Goal: Communication & Community: Share content

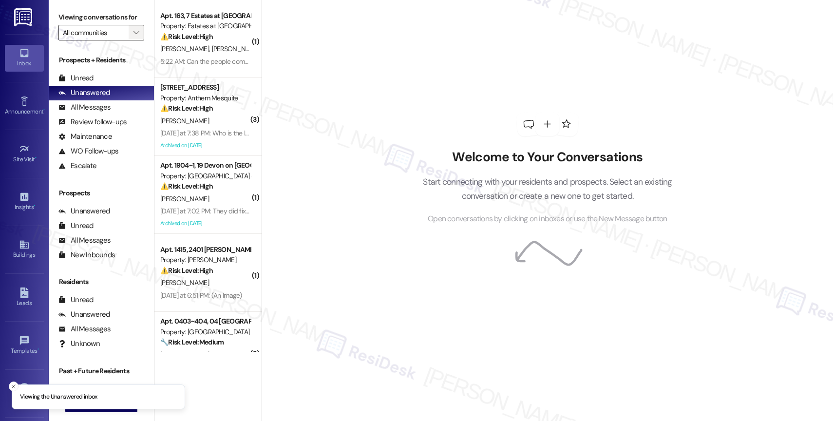
click at [133, 37] on icon "" at bounding box center [135, 33] width 5 height 8
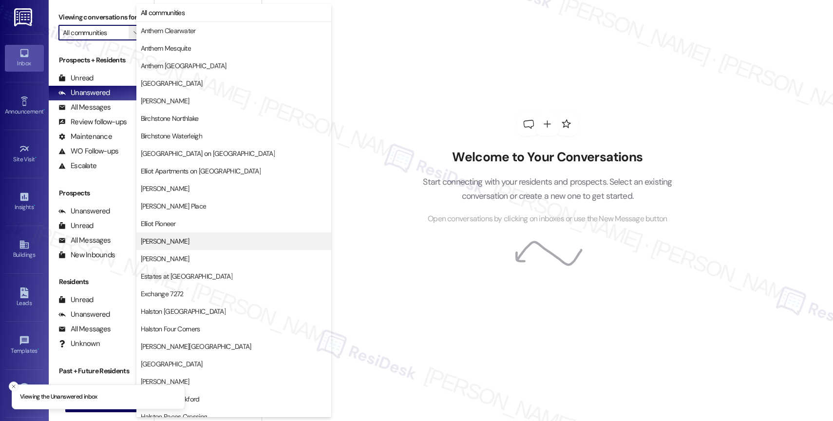
click at [176, 242] on span "[PERSON_NAME]" at bounding box center [234, 241] width 186 height 10
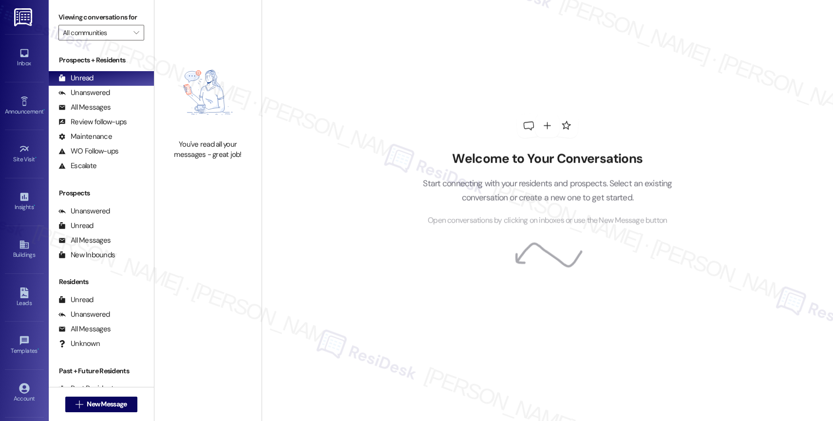
type input "[PERSON_NAME]"
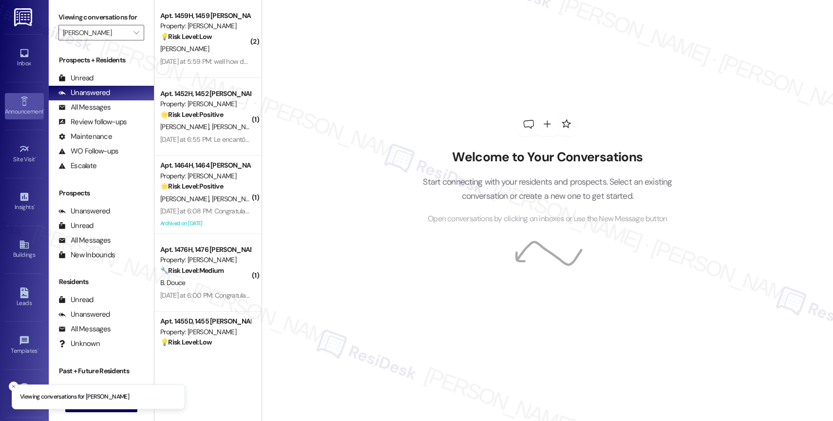
click at [24, 105] on icon at bounding box center [24, 101] width 11 height 11
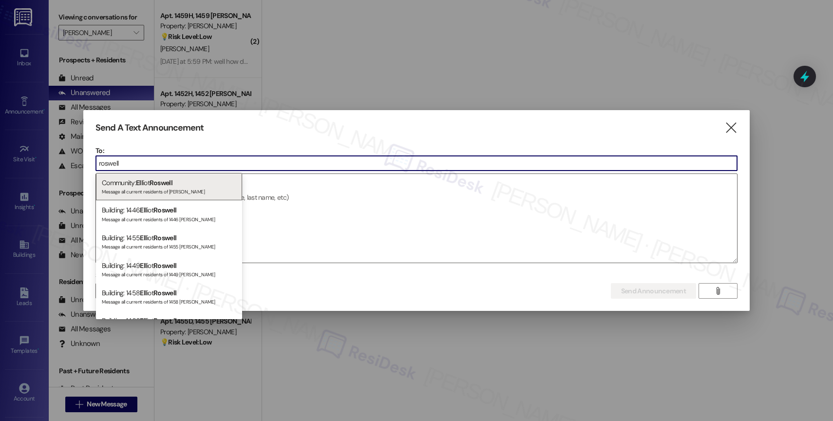
type input "roswell"
click at [166, 182] on span "Roswell" at bounding box center [160, 182] width 23 height 9
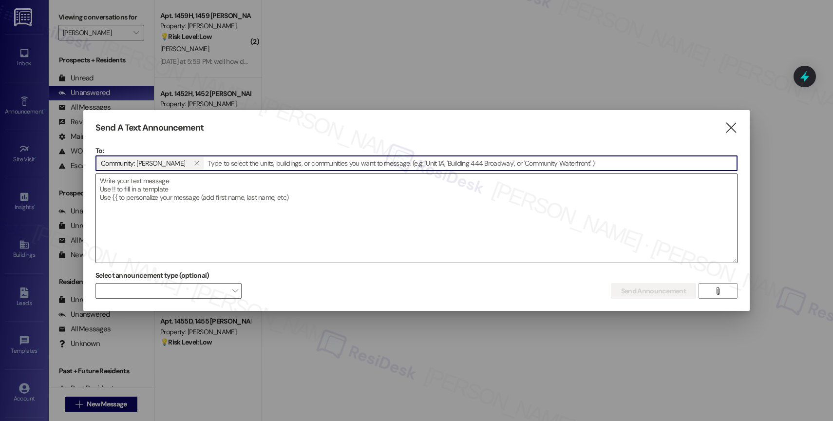
click at [147, 189] on textarea at bounding box center [416, 218] width 641 height 89
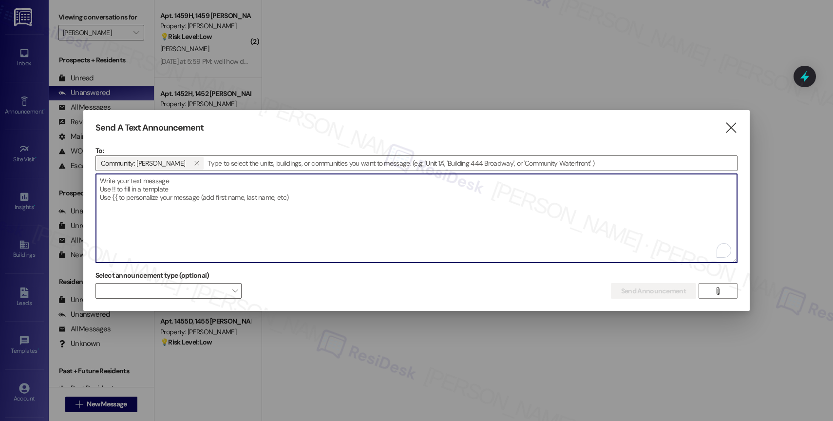
paste textarea "Hi {{first_name}}, Breakfast on the Go is happening now with [PERSON_NAME] at t…"
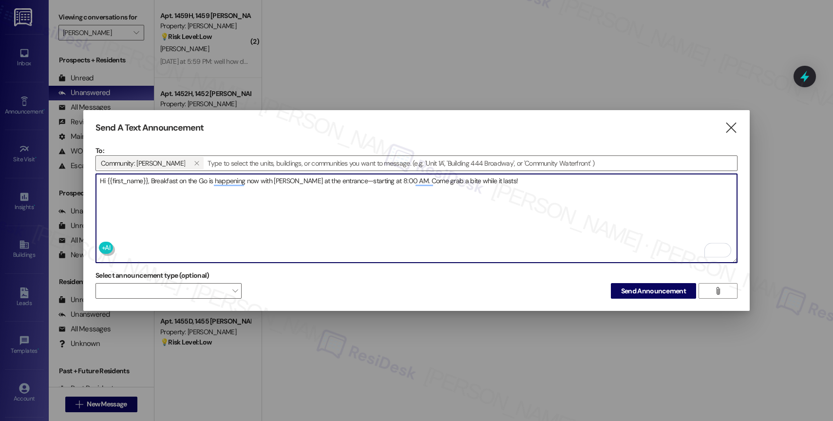
paste textarea "Hola {{first_name}}, ¡Breakfast on the Go está sucediendo ahora con Elliot Rosw…"
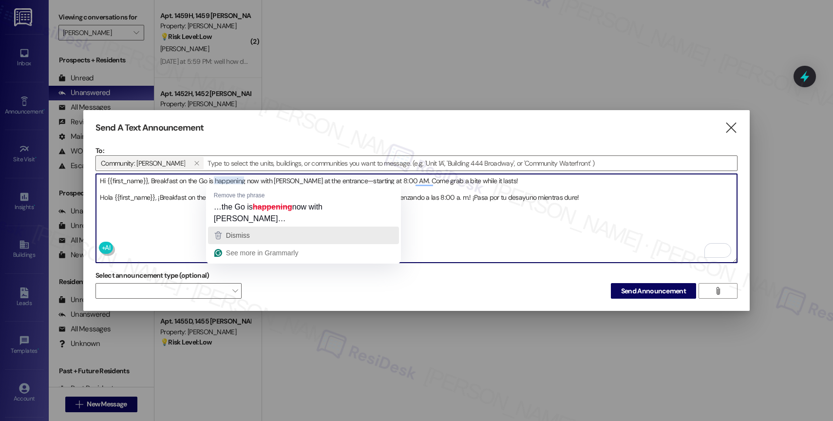
click at [243, 231] on span "Dismiss" at bounding box center [238, 235] width 24 height 8
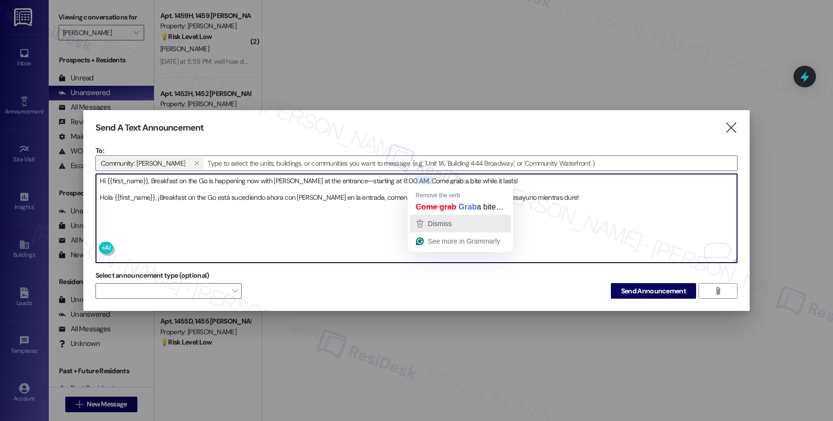
click at [435, 226] on span "Dismiss" at bounding box center [440, 224] width 24 height 8
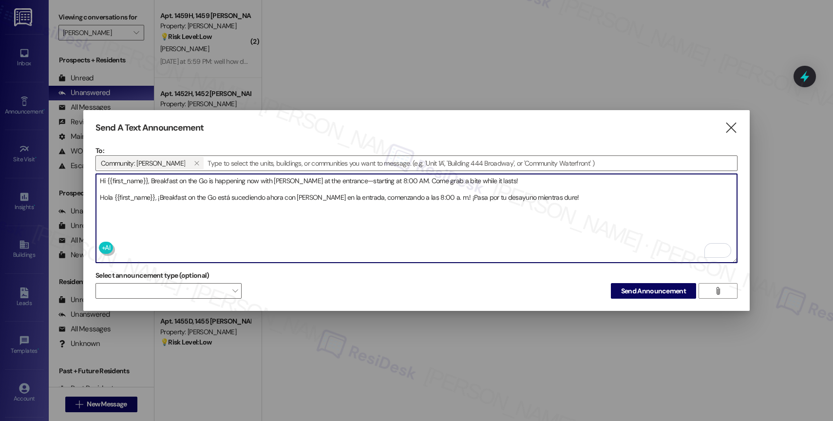
click at [433, 176] on textarea "Hi {{first_name}}, Breakfast on the Go is happening now with Elliot Roswell at …" at bounding box center [416, 218] width 641 height 89
type textarea "Hi {{first_name}}, Breakfast on the Go is happening now with Elliot Roswell at …"
click at [613, 193] on textarea "Hi {{first_name}}, Breakfast on the Go is happening now with Elliot Roswell at …" at bounding box center [416, 218] width 641 height 89
click at [652, 290] on span "Send Announcement" at bounding box center [653, 291] width 65 height 10
click at [83, 179] on div "Send A Text Announcement  To: Community: Elliot Roswell   Drop image file he…" at bounding box center [416, 210] width 666 height 201
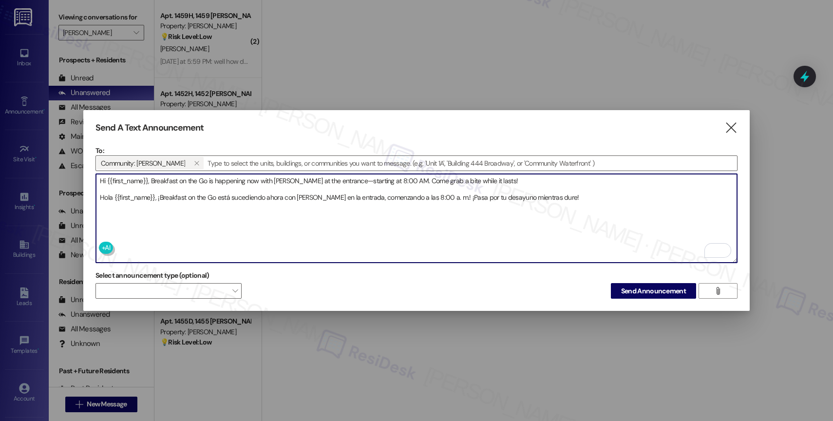
drag, startPoint x: 551, startPoint y: 198, endPoint x: 87, endPoint y: 179, distance: 463.9
click at [87, 179] on div "Send A Text Announcement  To: Community: Elliot Roswell   Drop image file he…" at bounding box center [416, 210] width 666 height 201
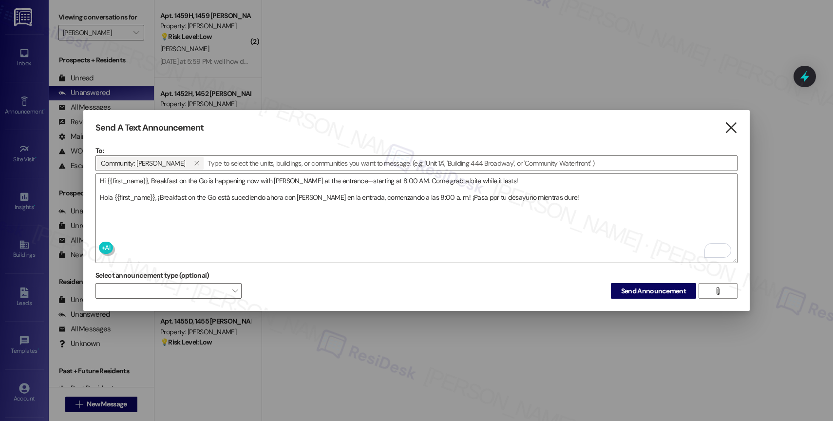
click at [728, 124] on icon "" at bounding box center [730, 128] width 13 height 10
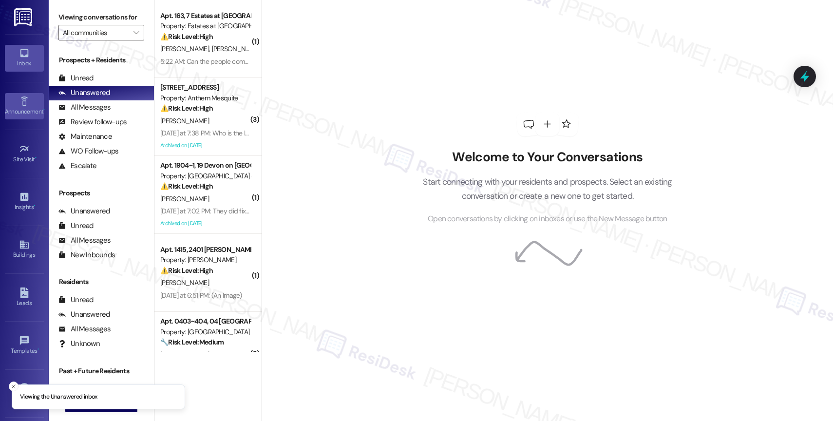
click at [10, 104] on link "Announcement •" at bounding box center [24, 106] width 39 height 26
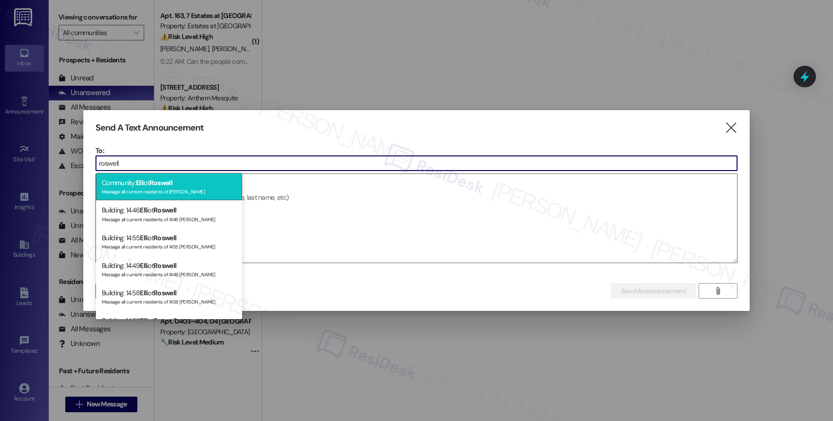
type input "roswell"
click at [187, 185] on div "Community: Ell iot Roswell Message all current residents of [PERSON_NAME]" at bounding box center [169, 187] width 146 height 28
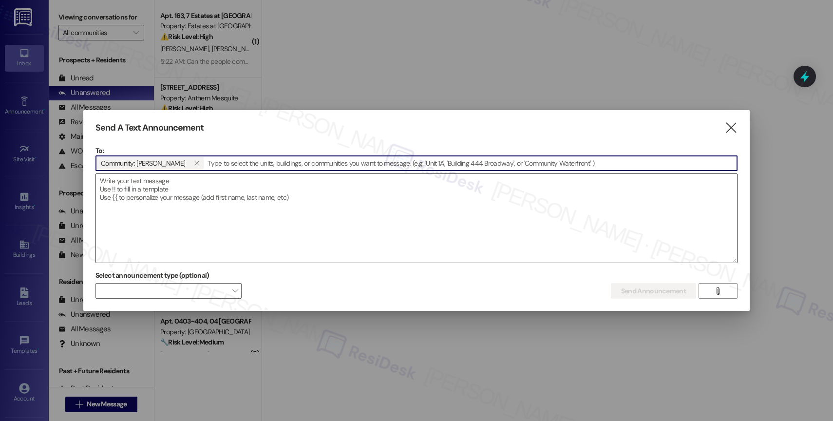
click at [162, 204] on textarea at bounding box center [416, 218] width 641 height 89
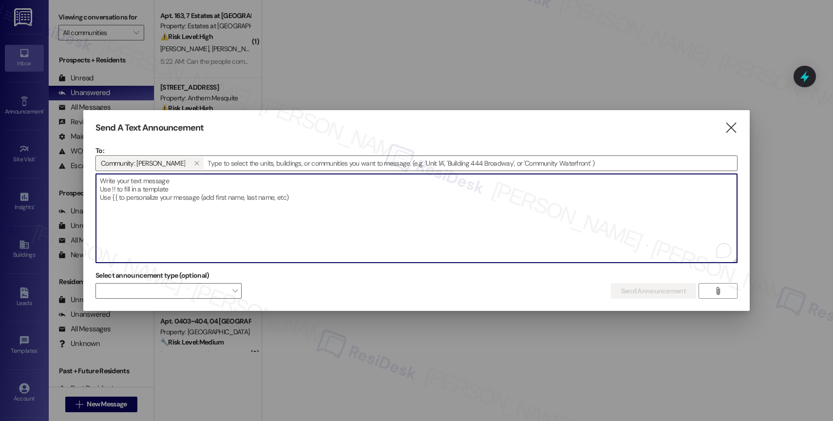
paste textarea "Hi {{first_name}}, Breakfast on the Go is happening now with [PERSON_NAME] at t…"
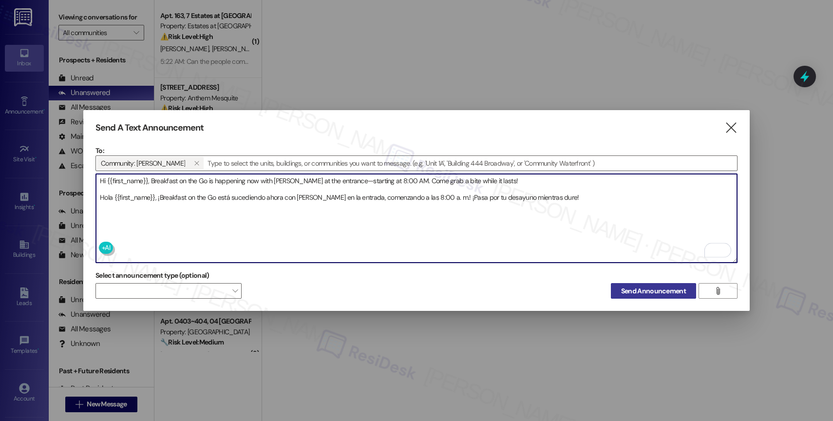
type textarea "Hi {{first_name}}, Breakfast on the Go is happening now with [PERSON_NAME] at t…"
click at [629, 292] on span "Send Announcement" at bounding box center [653, 291] width 65 height 10
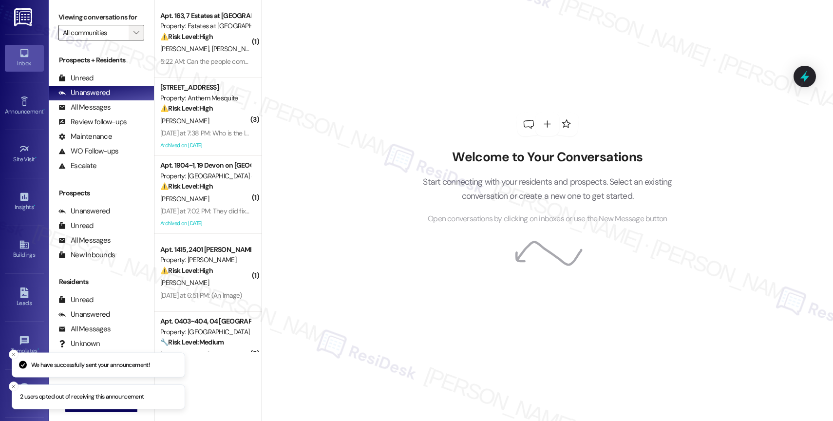
click at [133, 37] on icon "" at bounding box center [135, 33] width 5 height 8
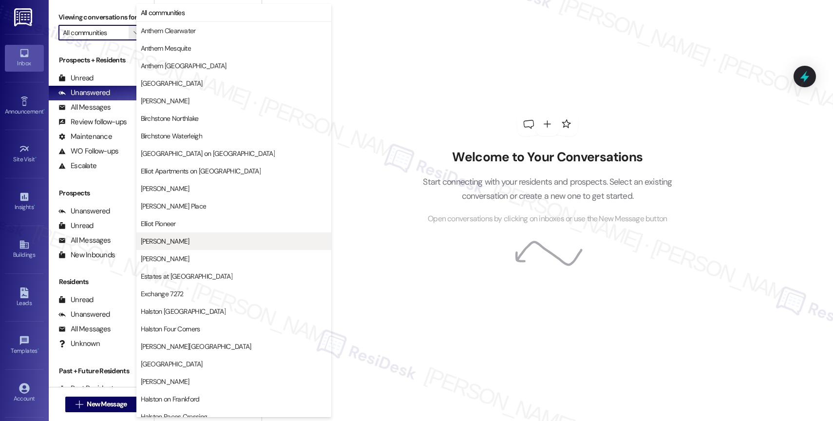
click at [180, 236] on span "[PERSON_NAME]" at bounding box center [234, 241] width 186 height 10
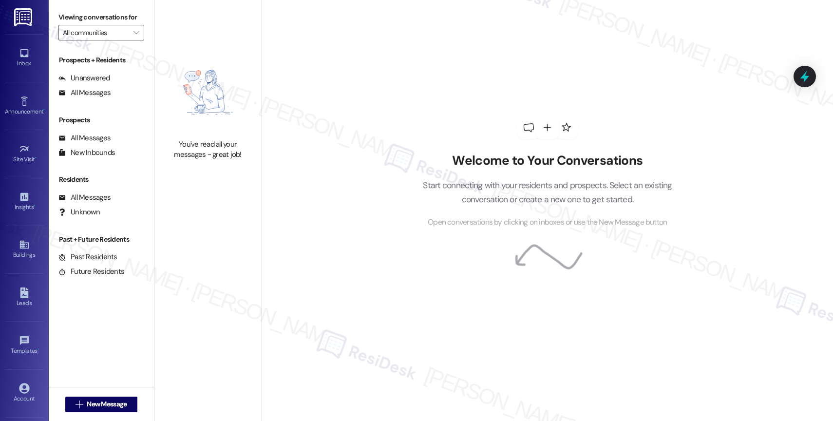
type input "[PERSON_NAME]"
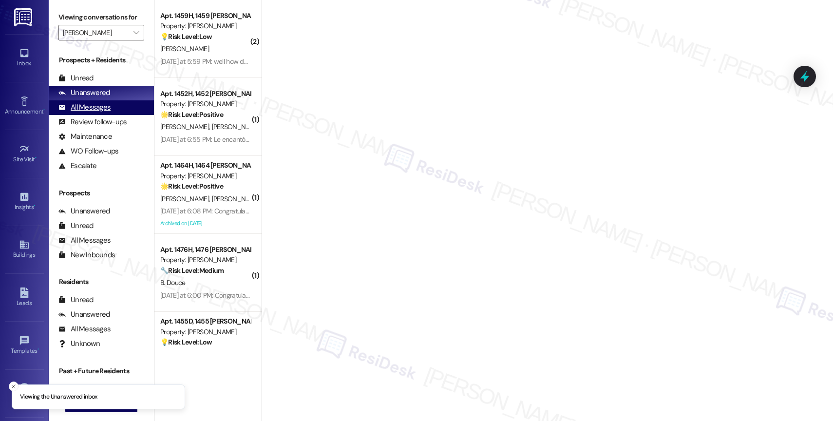
click at [106, 112] on div "All Messages" at bounding box center [84, 107] width 52 height 10
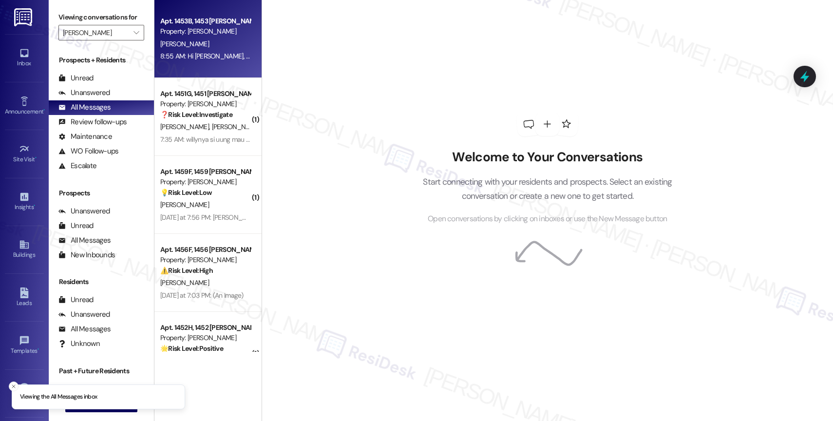
click at [216, 53] on div "8:55 AM: Hi Dave, Breakfast on the Go is happening now with Elliot Roswell at t…" at bounding box center [630, 56] width 941 height 9
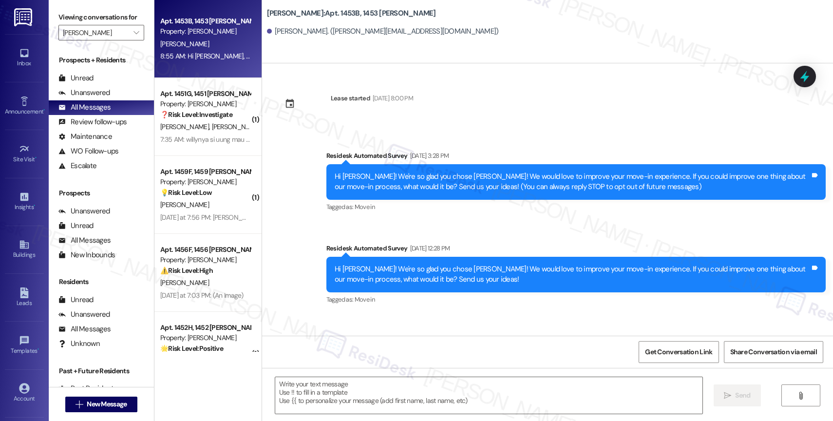
type textarea "Fetching suggested responses. Please feel free to read through the conversation…"
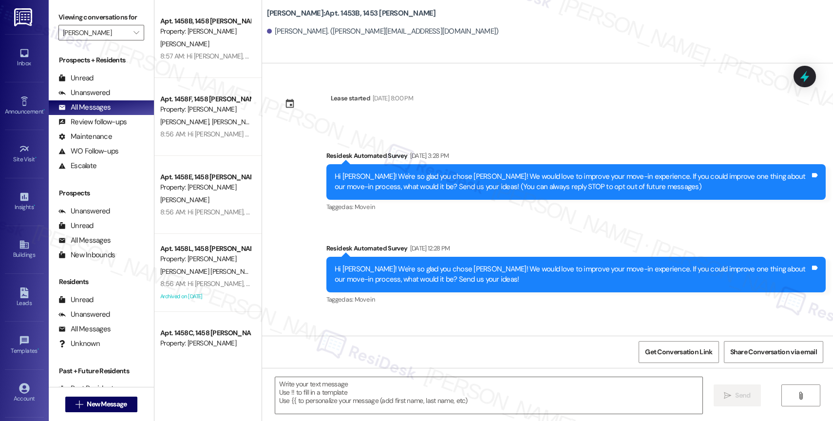
scroll to position [1175, 0]
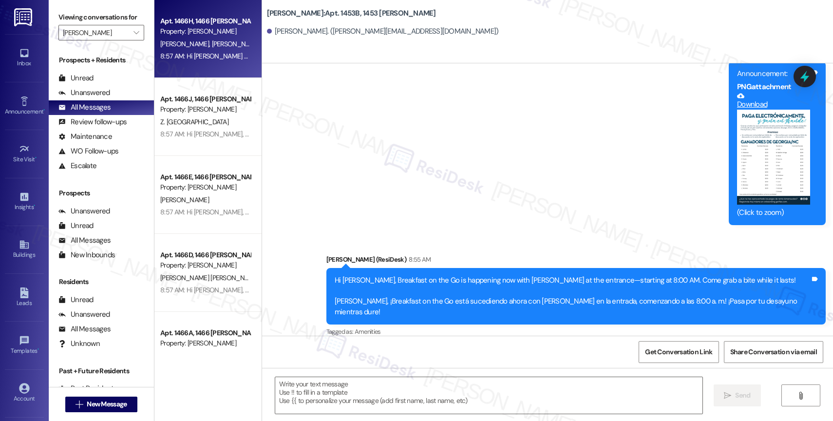
click at [195, 33] on div "Property: [PERSON_NAME]" at bounding box center [205, 31] width 90 height 10
type textarea "Fetching suggested responses. Please feel free to read through the conversation…"
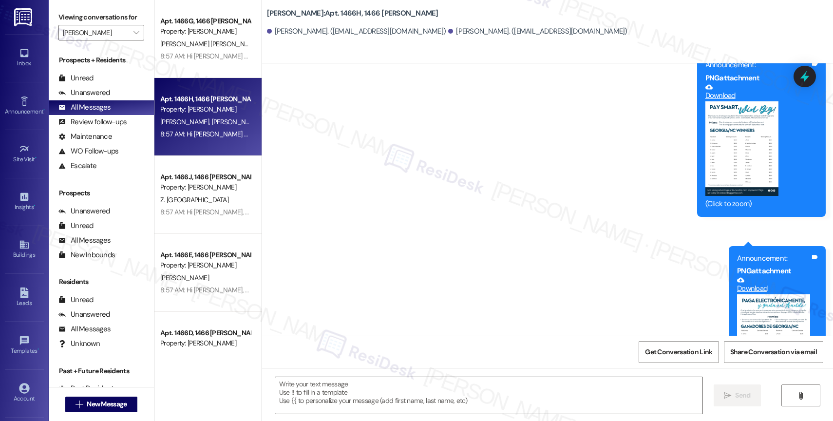
type textarea "Fetching suggested responses. Please feel free to read through the conversation…"
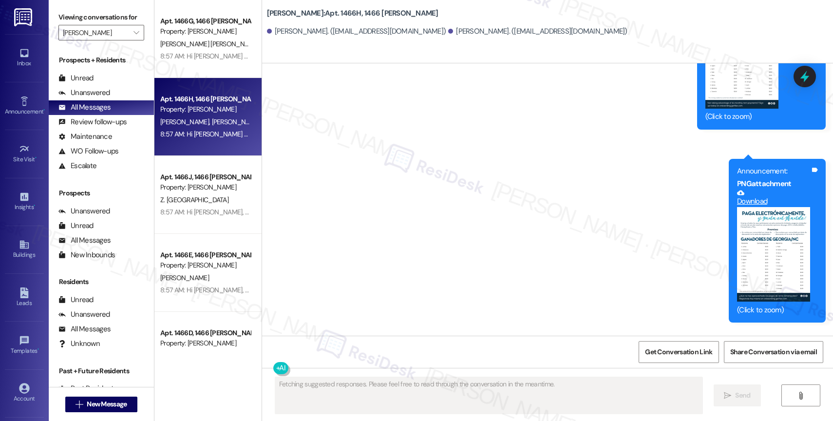
scroll to position [4072, 0]
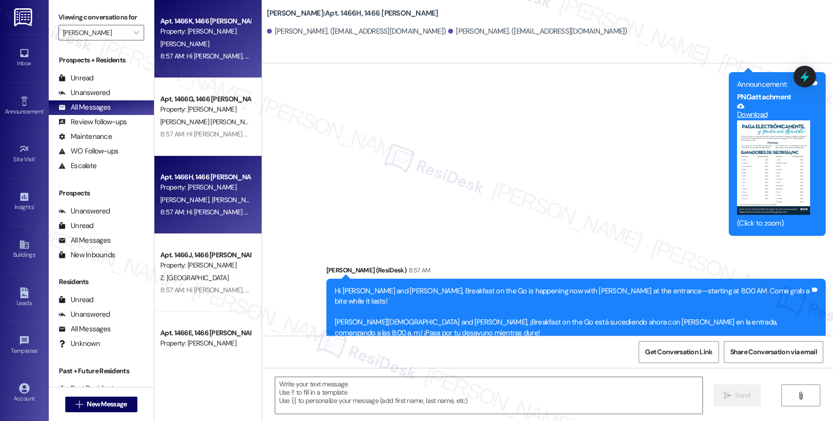
click at [185, 37] on div "Apt. 1466K, 1466 Elliot Roswell Property: Elliot Roswell" at bounding box center [205, 26] width 92 height 23
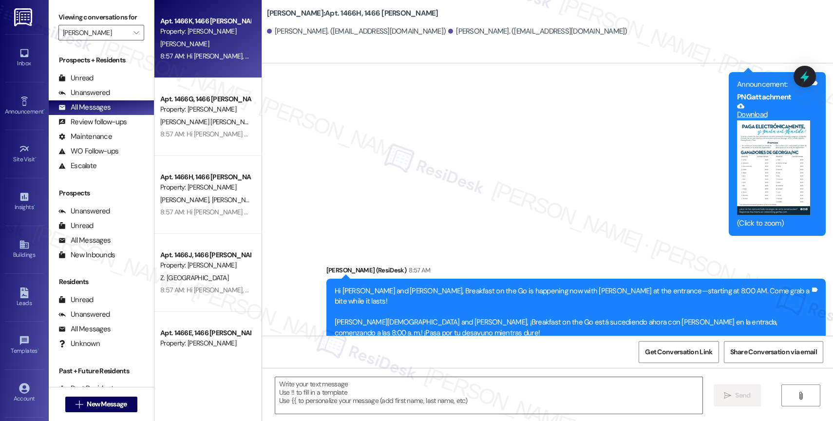
type textarea "Fetching suggested responses. Please feel free to read through the conversation…"
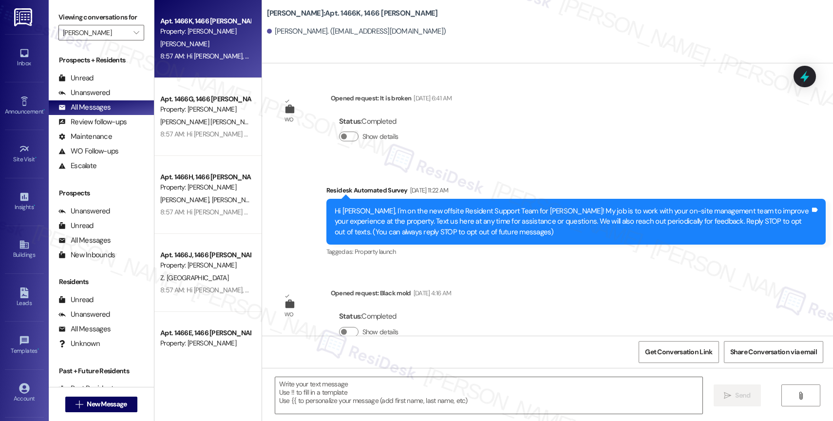
scroll to position [4319, 0]
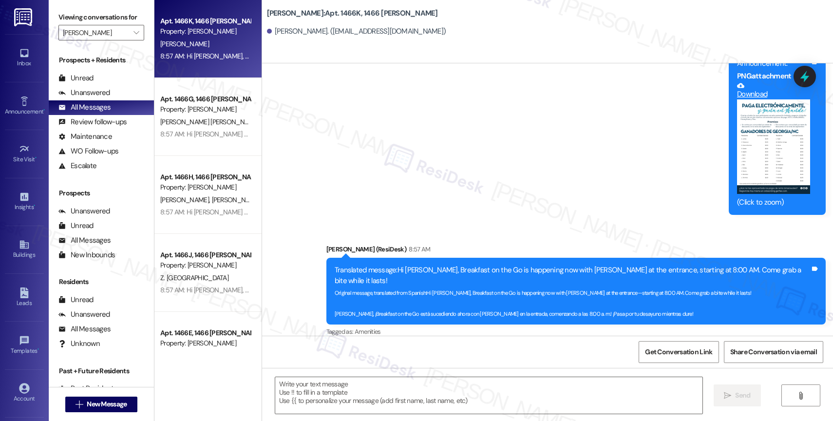
type textarea "Fetching suggested responses. Please feel free to read through the conversation…"
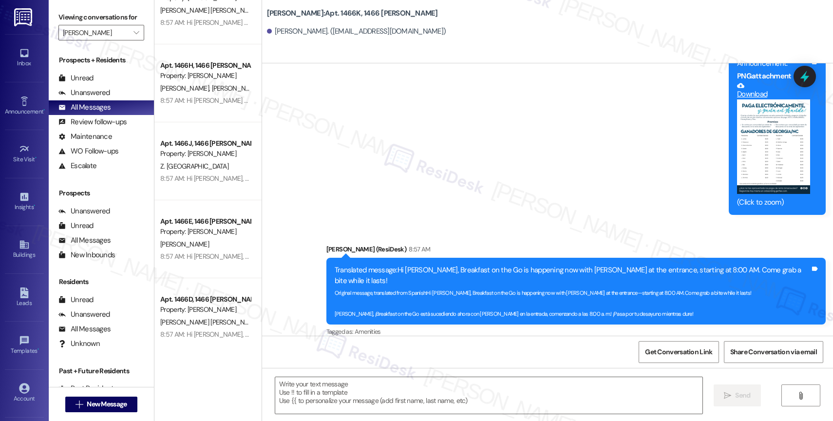
scroll to position [0, 0]
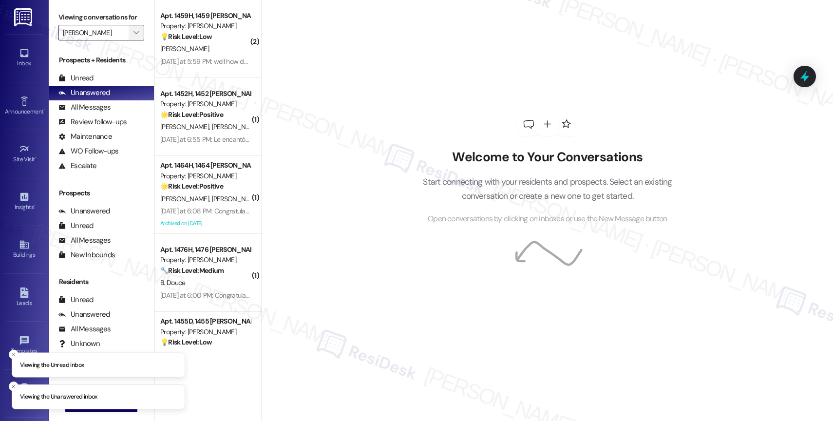
click at [133, 37] on icon "" at bounding box center [135, 33] width 5 height 8
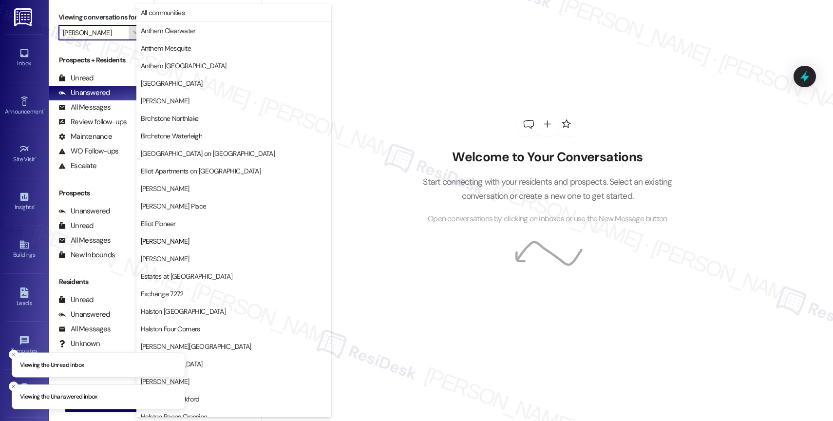
scroll to position [158, 0]
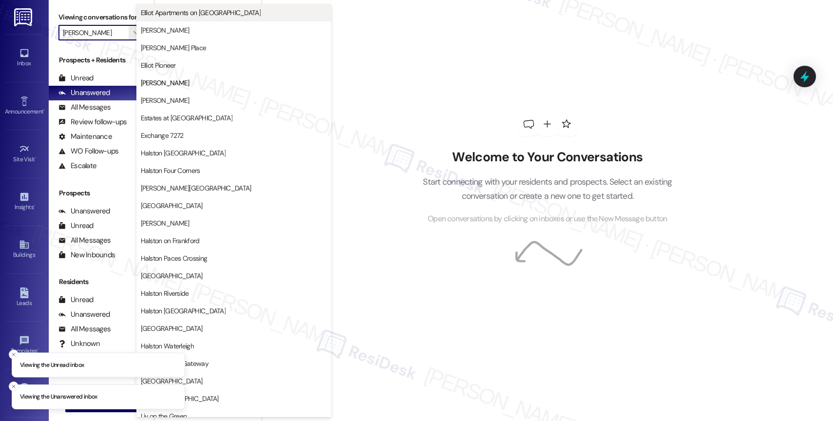
click at [205, 17] on span "Elliot Apartments on [GEOGRAPHIC_DATA]" at bounding box center [201, 13] width 120 height 10
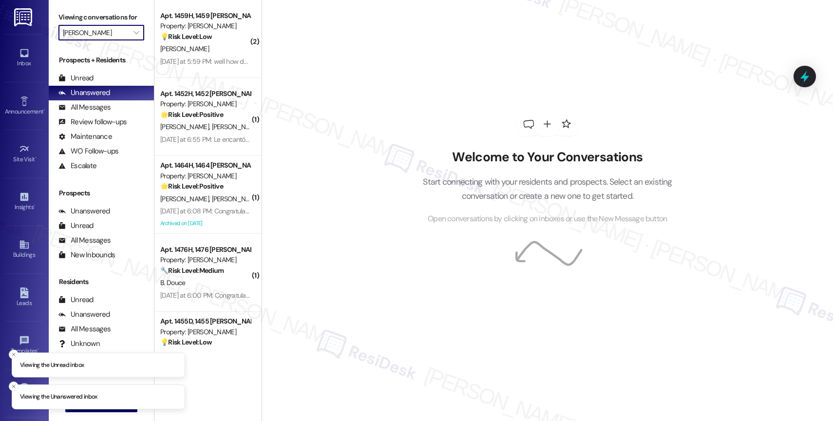
type input "Elliot Apartments on [GEOGRAPHIC_DATA]"
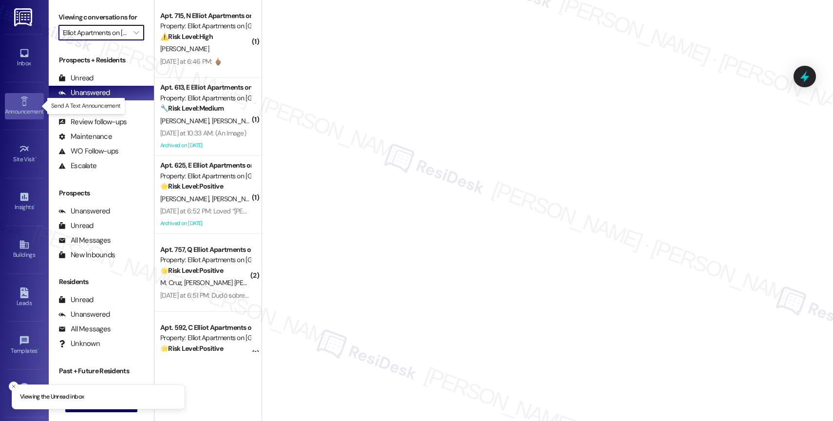
click at [19, 104] on icon at bounding box center [24, 101] width 11 height 11
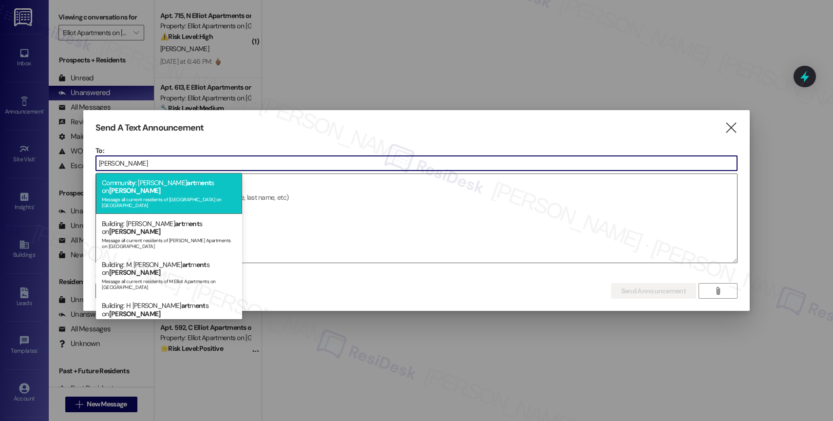
type input "[PERSON_NAME]"
click at [201, 180] on span "ent" at bounding box center [206, 182] width 10 height 9
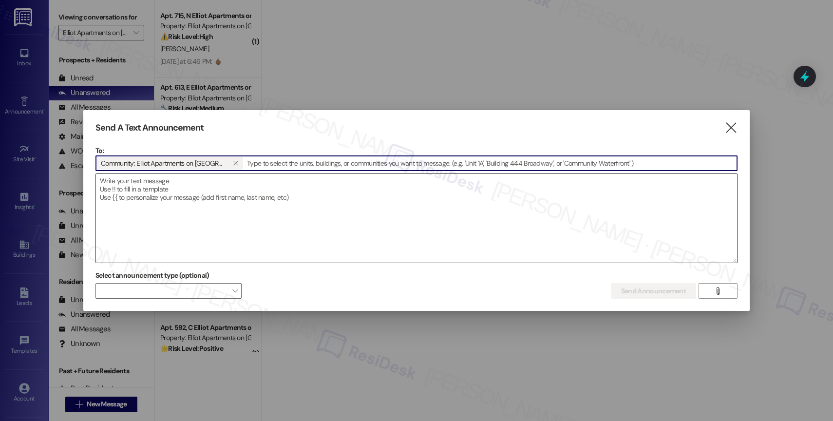
click at [184, 188] on textarea at bounding box center [416, 218] width 641 height 89
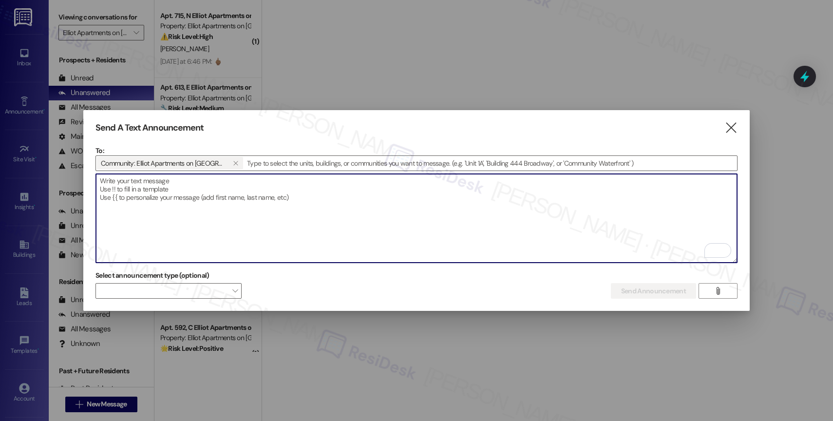
click at [169, 203] on textarea "To enrich screen reader interactions, please activate Accessibility in Grammarl…" at bounding box center [416, 218] width 641 height 89
paste textarea "Hi {{first_name}}, Breakfast on the Go is starting now with [PERSON_NAME]—join …"
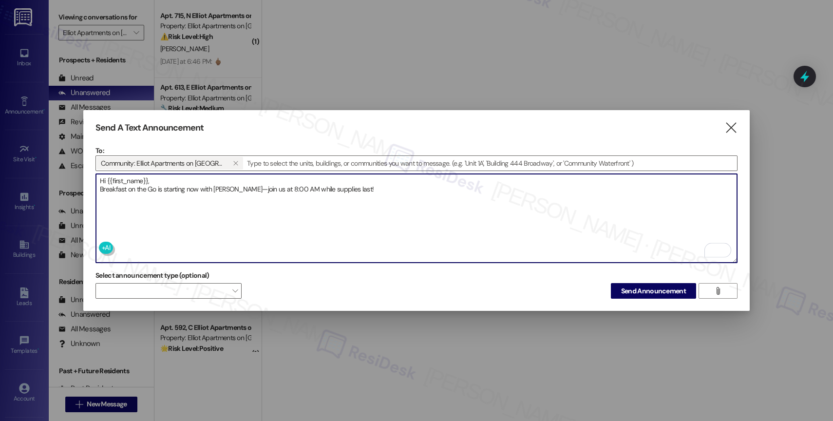
type textarea "Hi {{first_name}}, Breakfast on the Go is starting now with [PERSON_NAME]—join …"
click at [405, 186] on textarea "Hi {{first_name}}, Breakfast on the Go is starting now with [PERSON_NAME]—join …" at bounding box center [416, 218] width 641 height 89
click at [622, 286] on span "Send Announcement" at bounding box center [653, 291] width 65 height 10
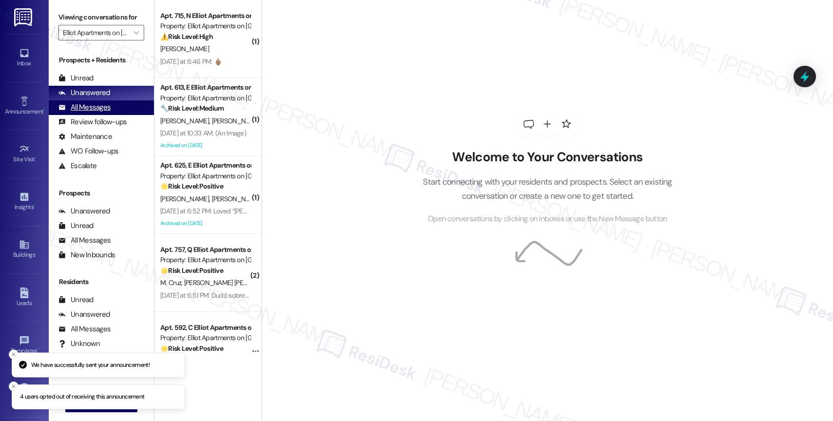
click at [112, 115] on div "All Messages (undefined)" at bounding box center [101, 107] width 105 height 15
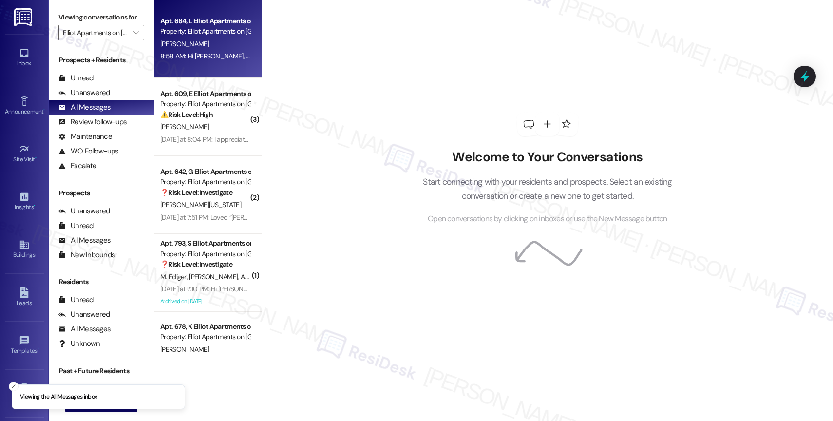
click at [200, 42] on div "[PERSON_NAME]" at bounding box center [205, 44] width 92 height 12
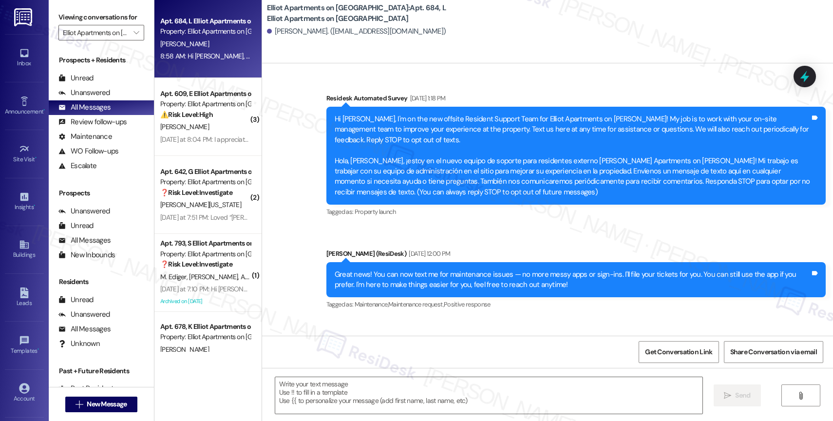
scroll to position [5402, 0]
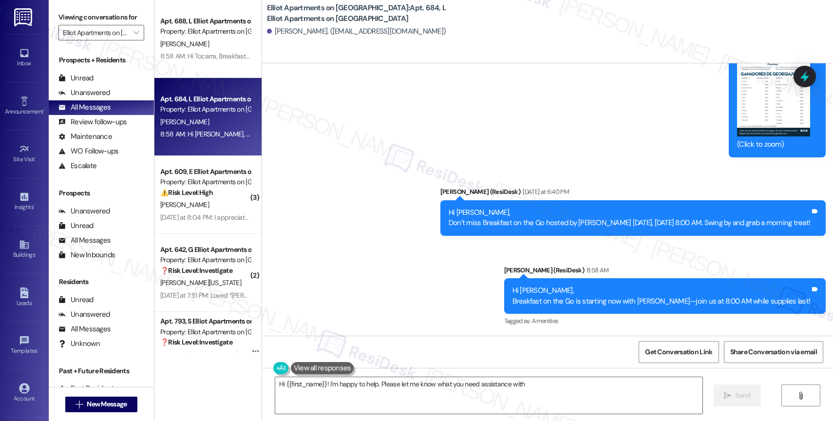
type textarea "Hi {{first_name}}! I'm happy to help. Please let me know what you need assistan…"
